Goal: Information Seeking & Learning: Learn about a topic

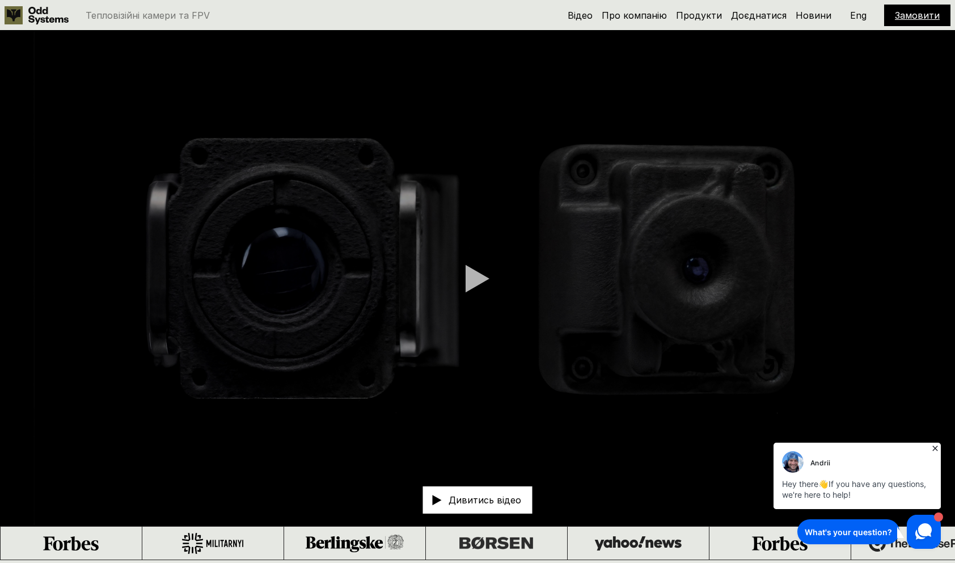
click at [757, 25] on div "Відео Про компанію Продукти Доєднатися Новини Замовити Eng" at bounding box center [759, 16] width 383 height 22
click at [757, 16] on link "Доєднатися" at bounding box center [759, 15] width 56 height 11
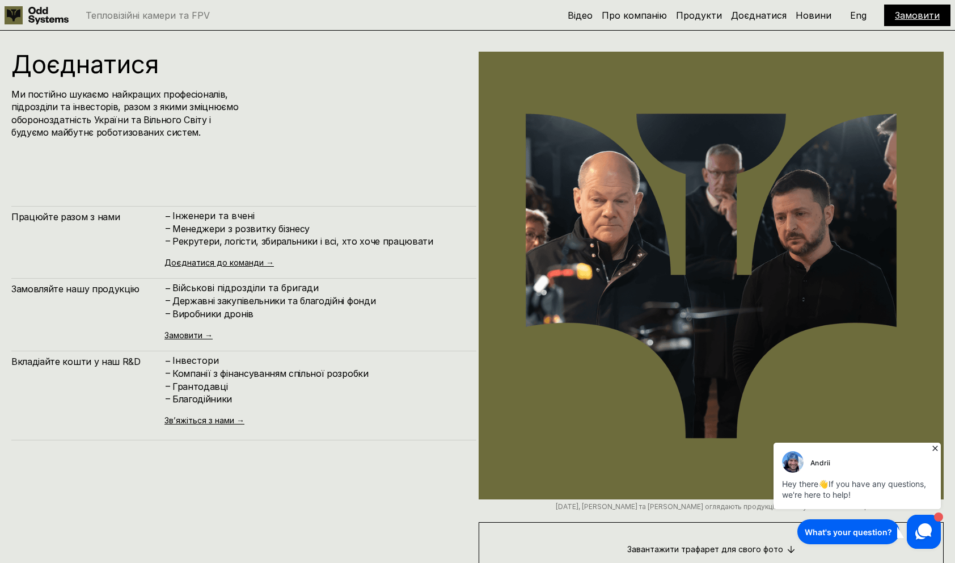
scroll to position [5623, 0]
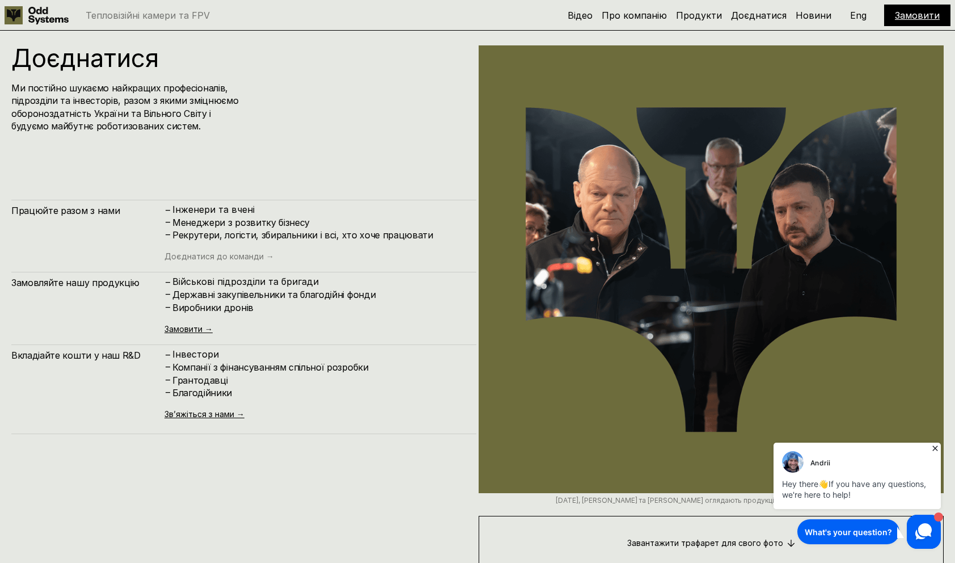
click at [235, 256] on link "Доєднатися до команди →" at bounding box center [218, 256] width 109 height 10
click at [320, 314] on div "– Військові підрозділи та бригади – Державні закупівельники та благодійні фонди…" at bounding box center [314, 304] width 301 height 57
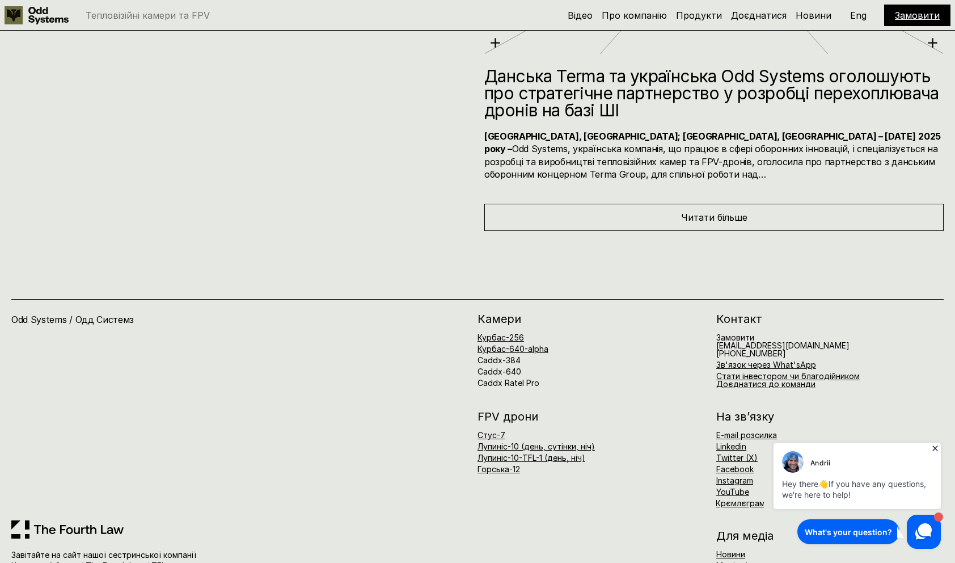
scroll to position [6528, 0]
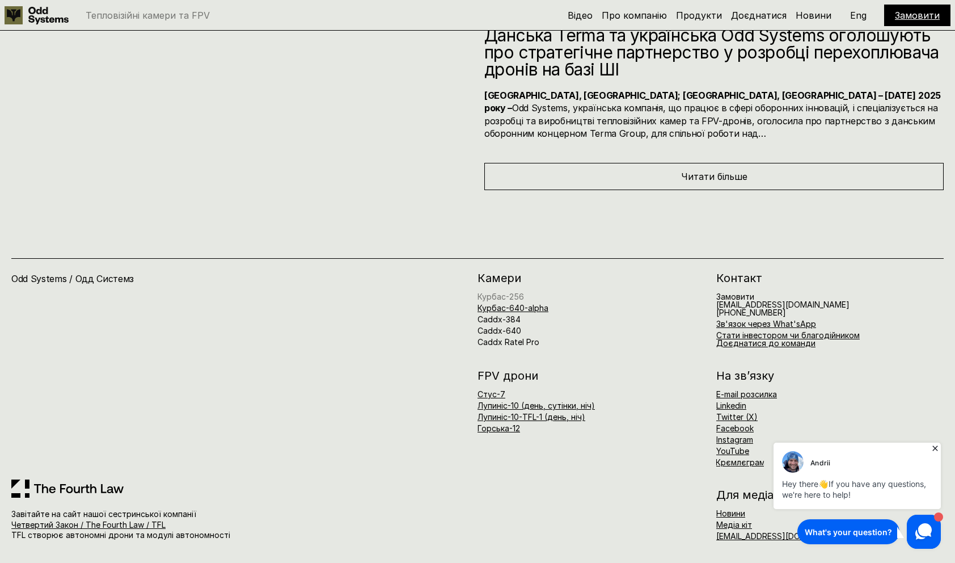
click at [499, 299] on link "Курбас-256" at bounding box center [501, 296] width 47 height 10
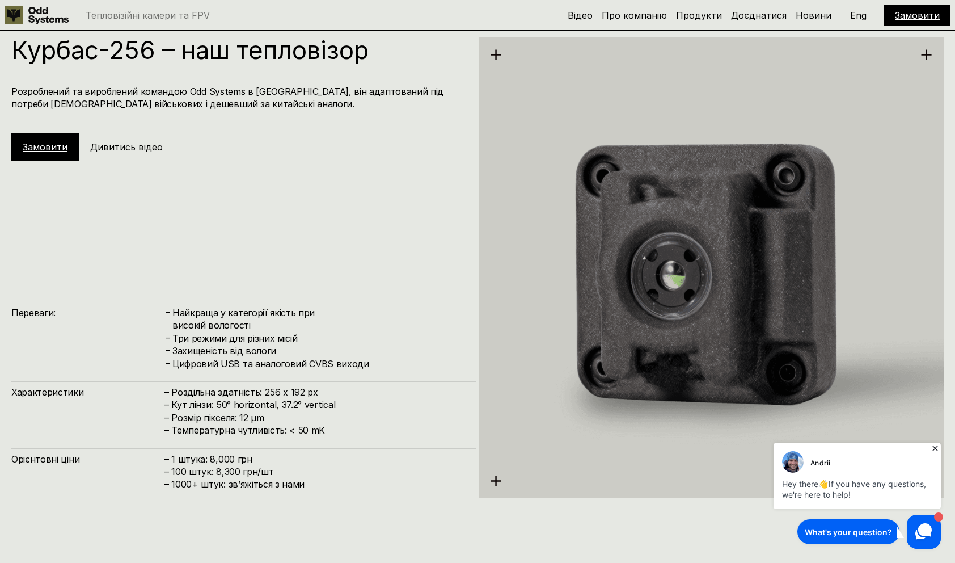
scroll to position [1685, 0]
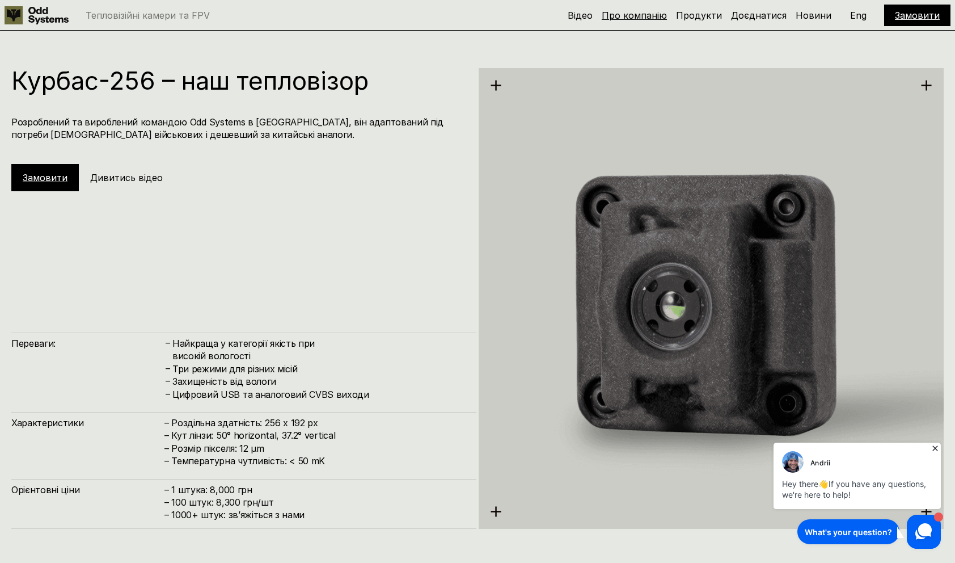
click at [654, 19] on link "Про компанію" at bounding box center [634, 15] width 65 height 11
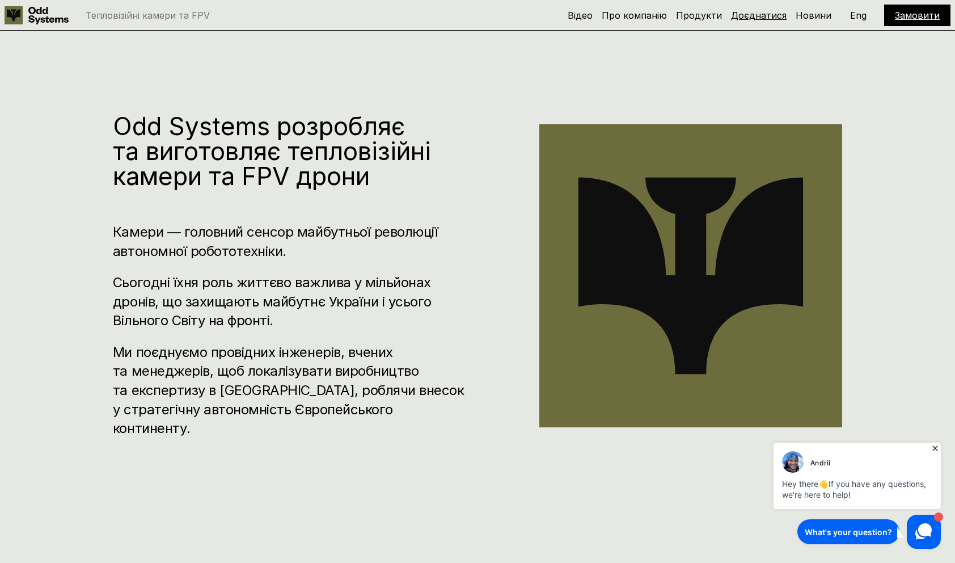
click at [745, 15] on link "Доєднатися" at bounding box center [759, 15] width 56 height 11
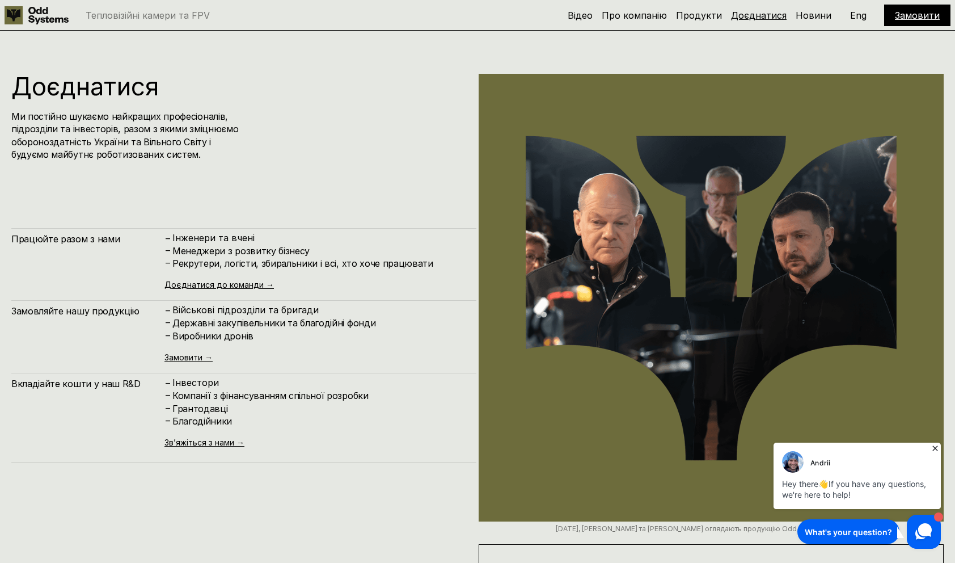
scroll to position [5623, 0]
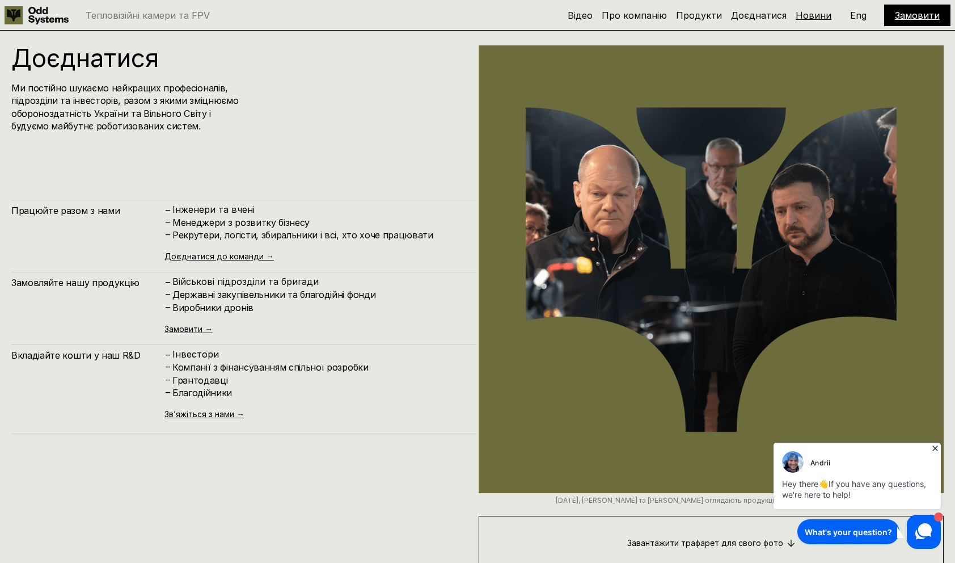
click at [817, 20] on link "Новини" at bounding box center [814, 15] width 36 height 11
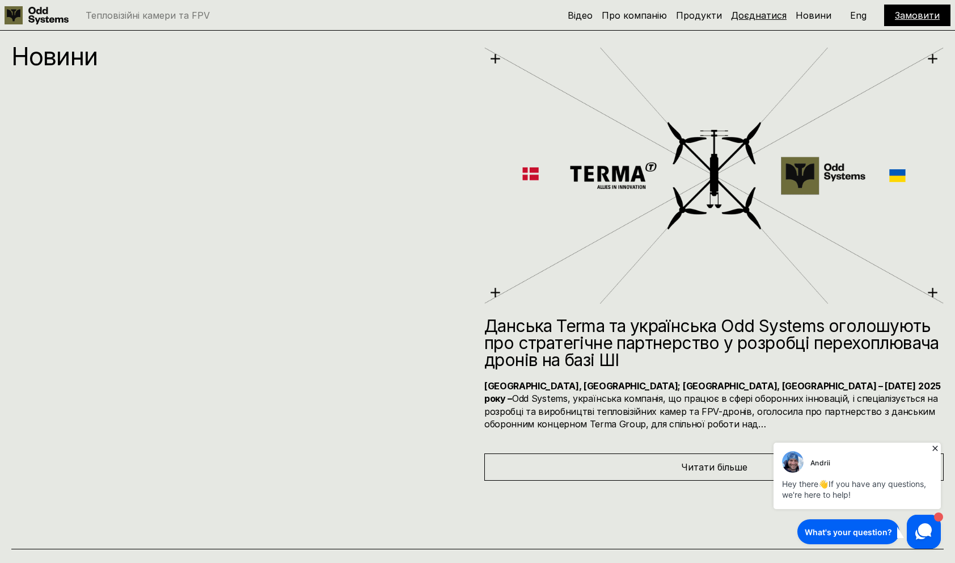
click at [771, 18] on link "Доєднатися" at bounding box center [759, 15] width 56 height 11
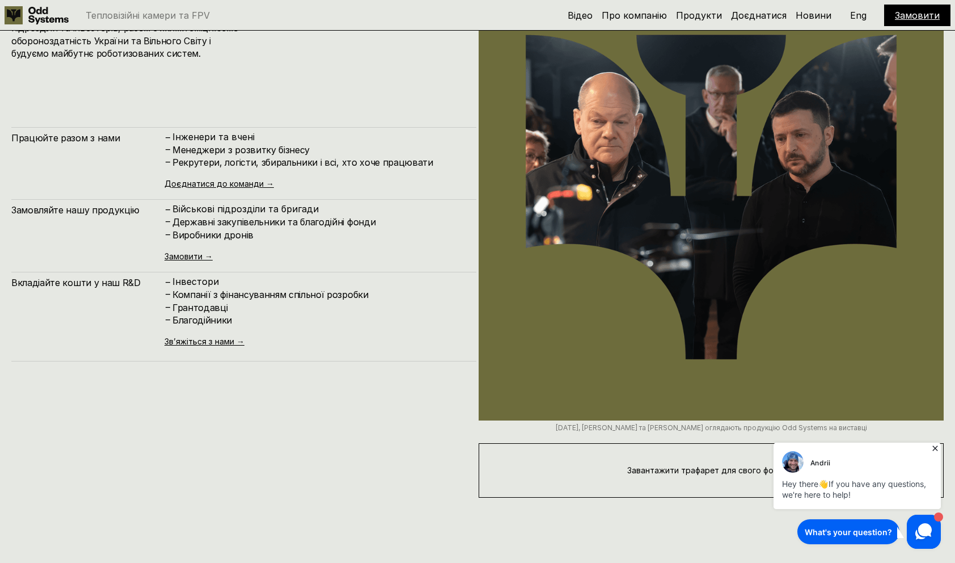
scroll to position [5689, 0]
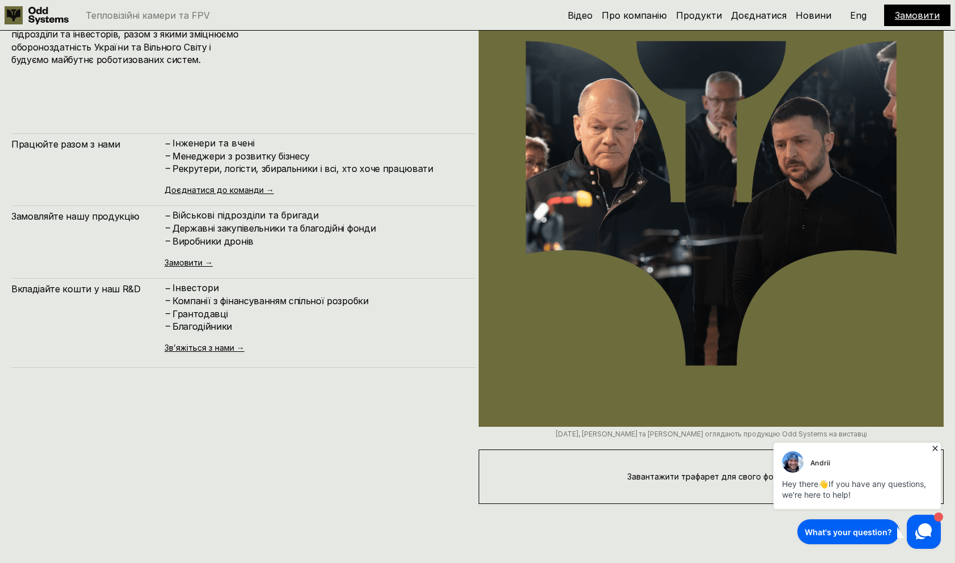
click at [265, 415] on div "Доєднатися Ми постійно шукаємо найкращих професіоналів, підрозділи та інвесторі…" at bounding box center [243, 241] width 465 height 525
click at [242, 315] on h4 "Грантодавці" at bounding box center [318, 313] width 293 height 12
click at [187, 438] on div "Доєднатися Ми постійно шукаємо найкращих професіоналів, підрозділи та інвесторі…" at bounding box center [243, 241] width 465 height 525
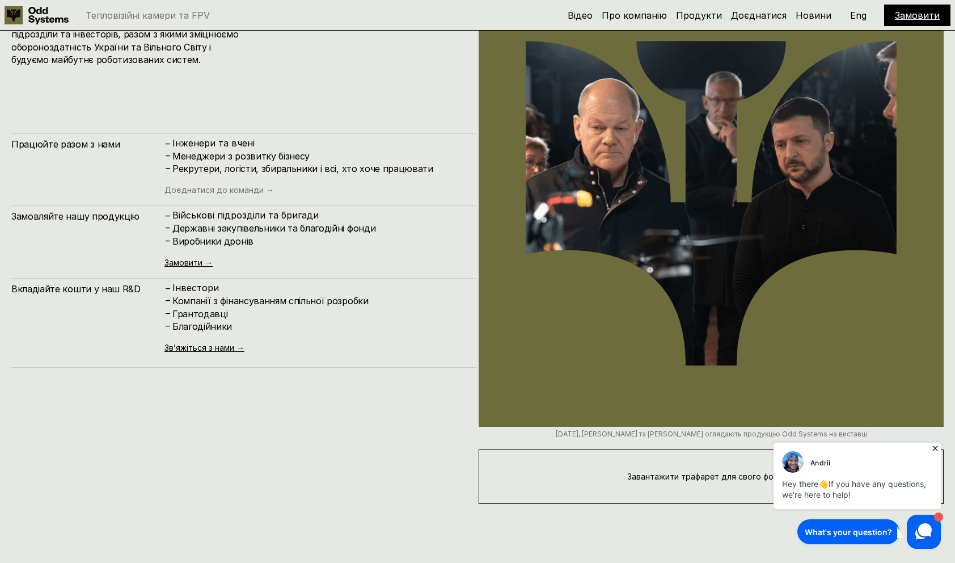
click at [231, 191] on link "Доєднатися до команди →" at bounding box center [218, 190] width 109 height 10
